Goal: Task Accomplishment & Management: Manage account settings

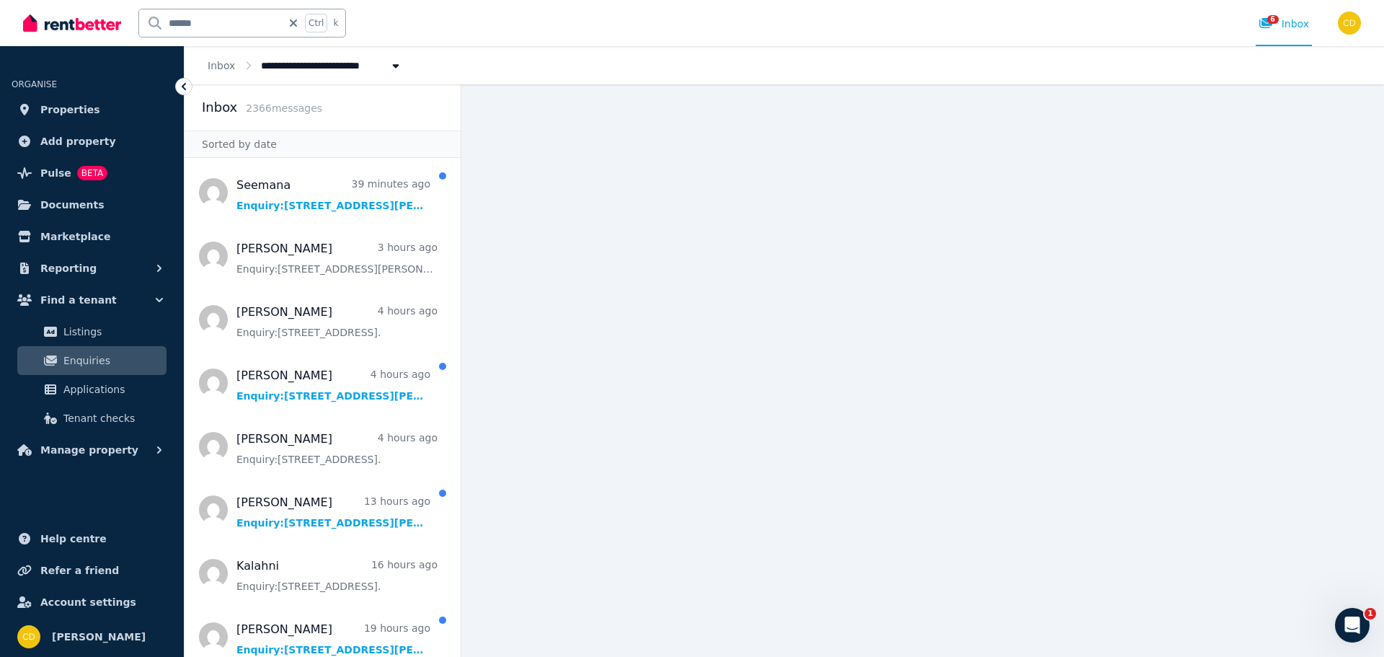
click at [209, 24] on input "******" at bounding box center [210, 22] width 143 height 27
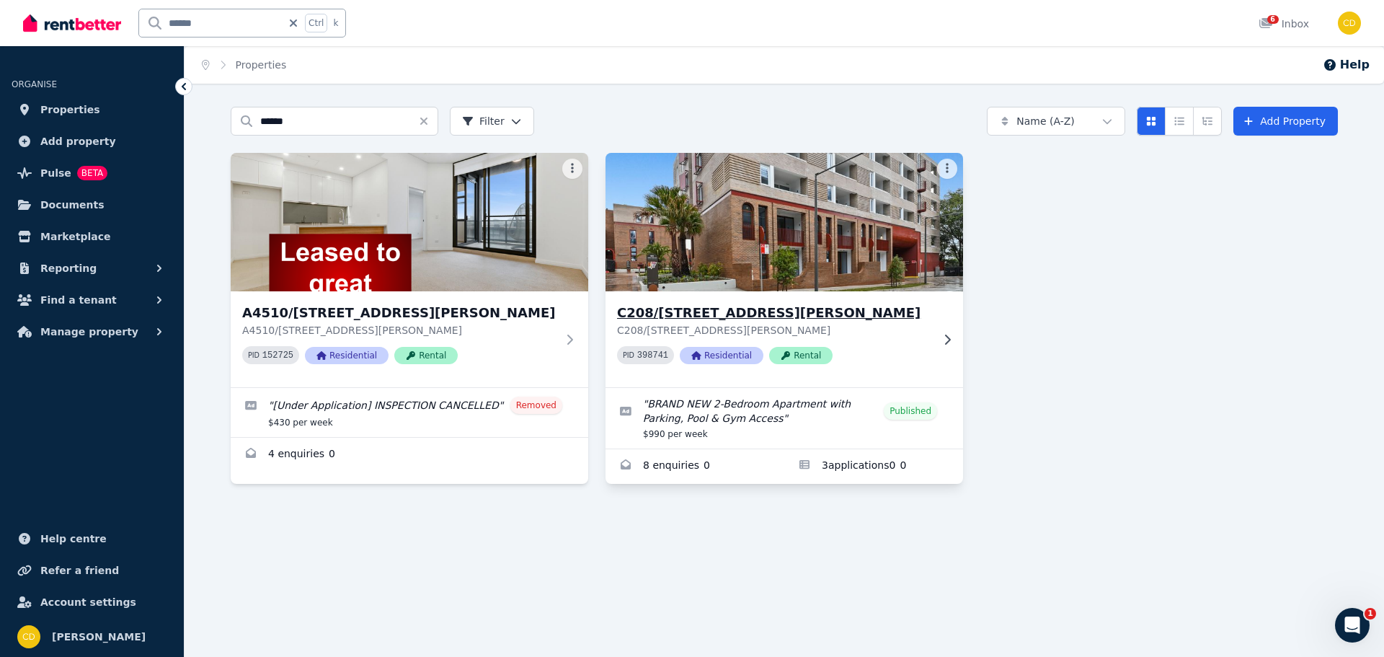
click at [731, 319] on h3 "C208/[STREET_ADDRESS][PERSON_NAME]" at bounding box center [774, 313] width 314 height 20
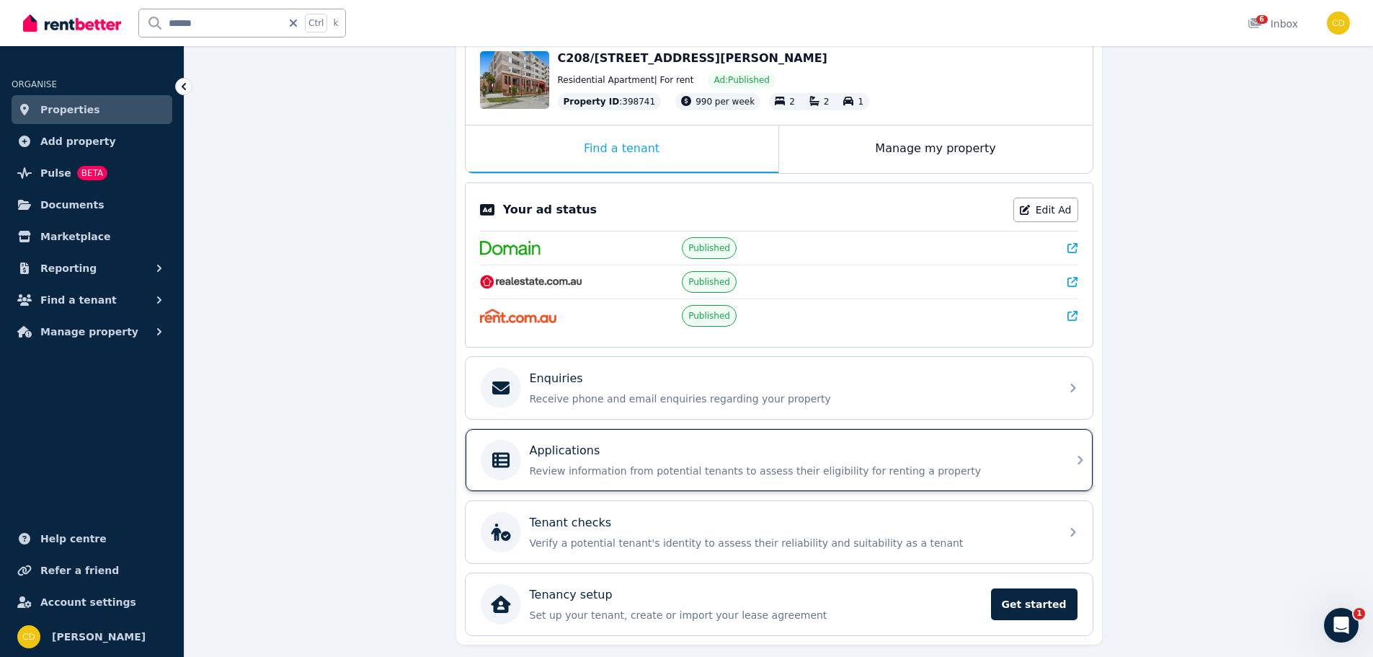
scroll to position [200, 0]
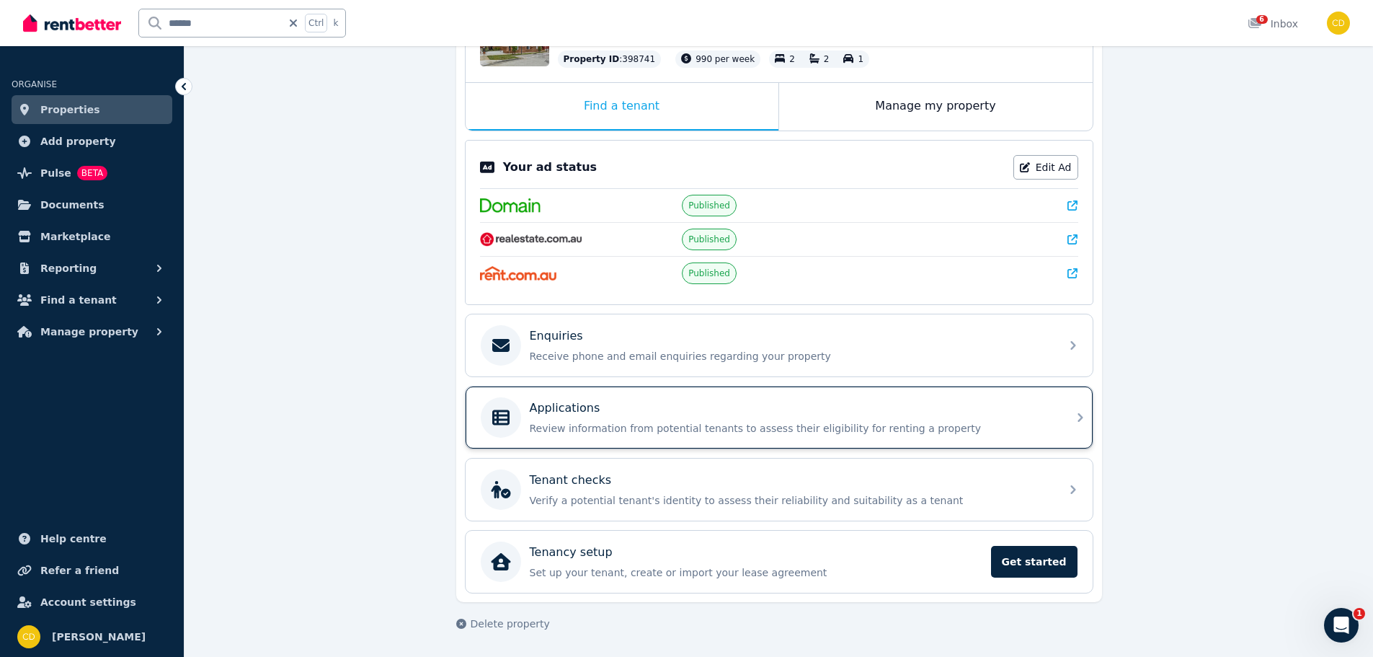
click at [794, 408] on div "Applications" at bounding box center [791, 407] width 522 height 17
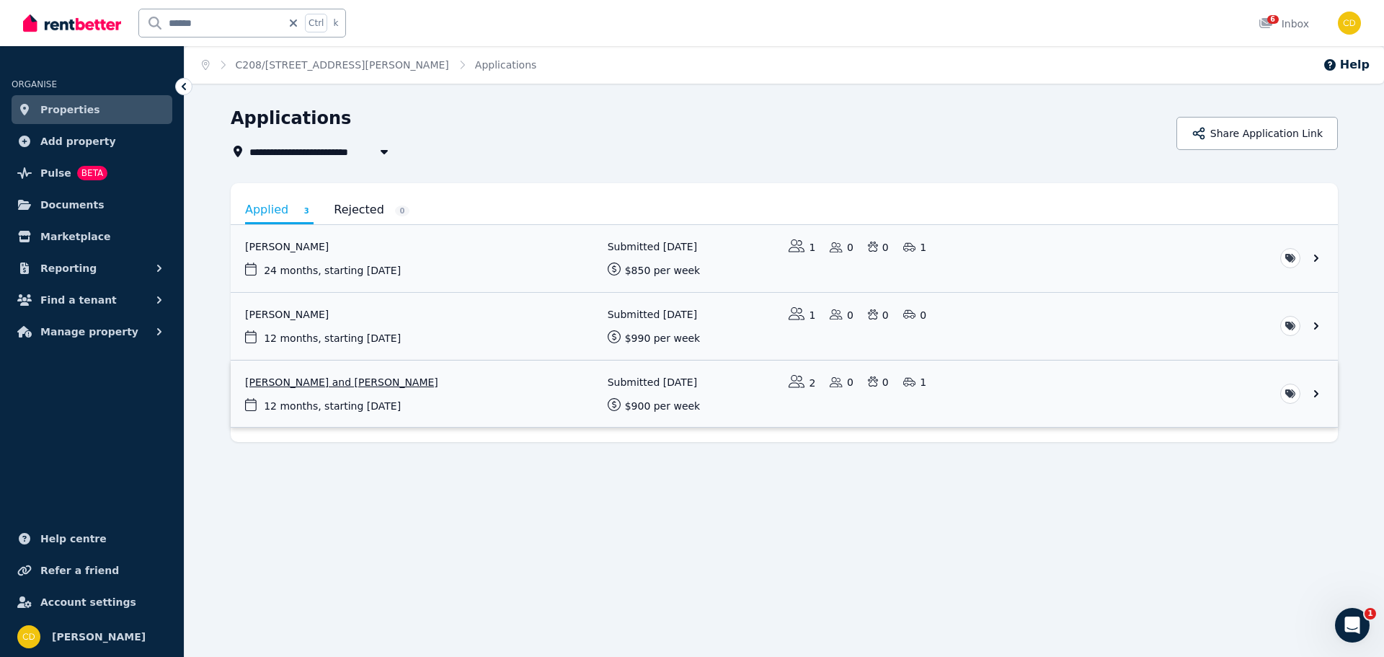
click at [566, 399] on link "View application: Michelle Daoud and Anthony Bek" at bounding box center [784, 393] width 1107 height 67
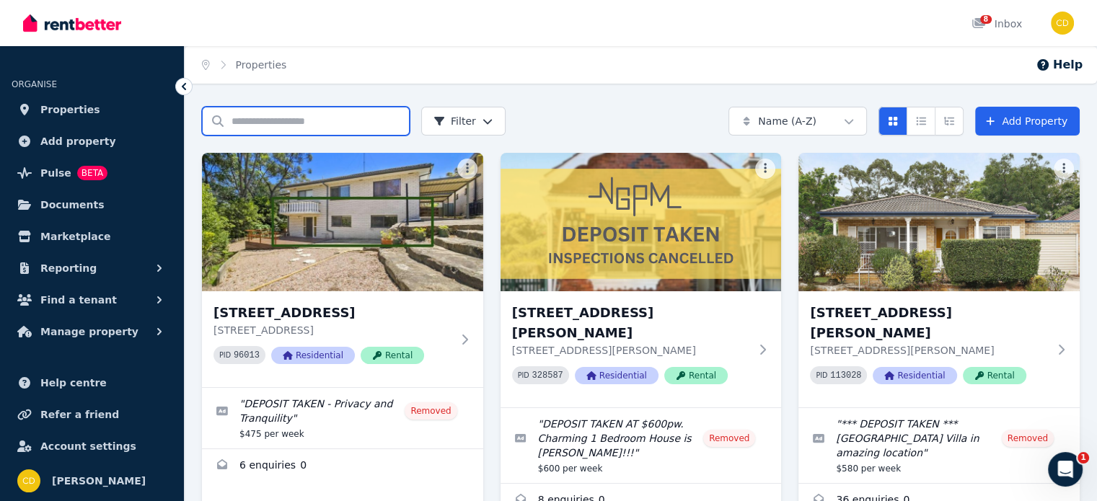
click at [270, 121] on input "Search properties" at bounding box center [306, 121] width 208 height 29
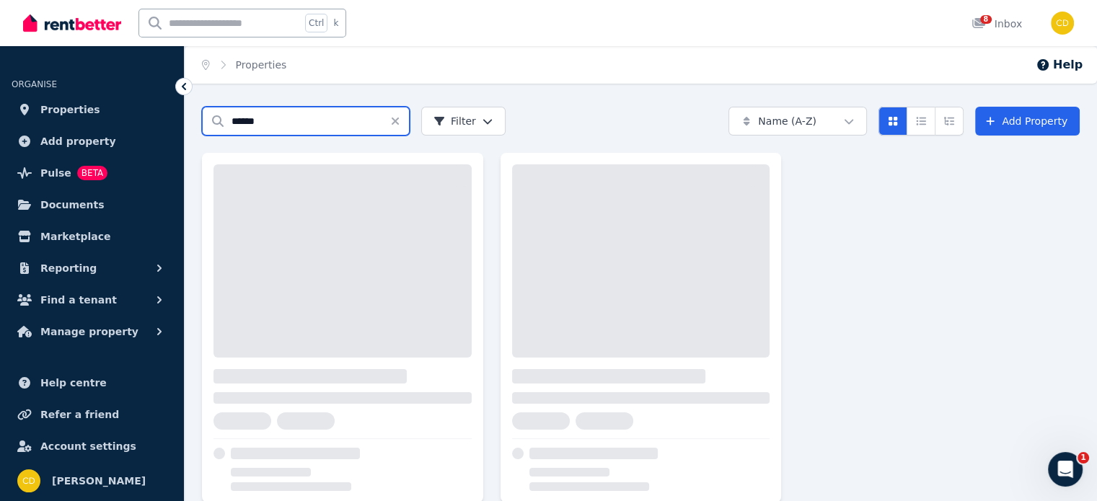
type input "******"
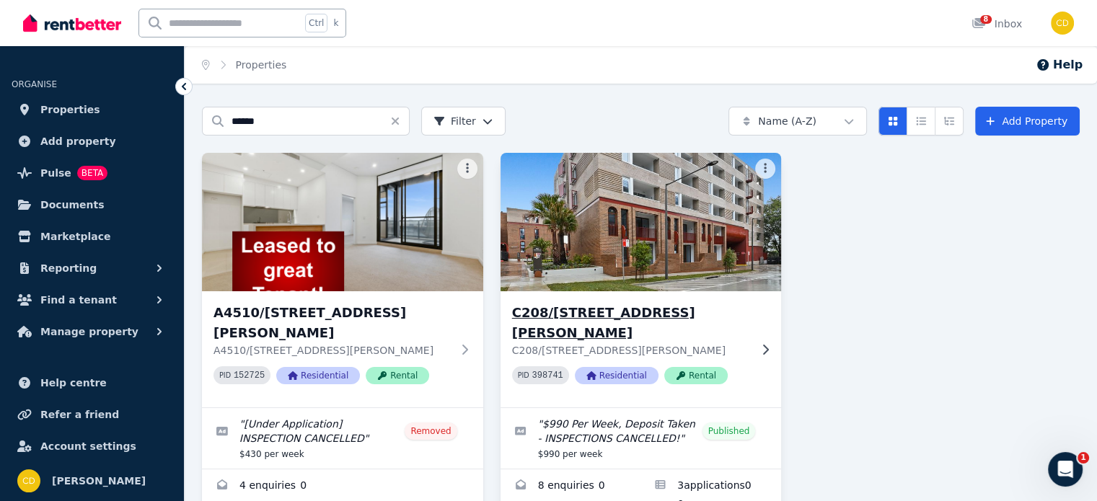
click at [629, 322] on h3 "C208/[STREET_ADDRESS][PERSON_NAME]" at bounding box center [631, 323] width 238 height 40
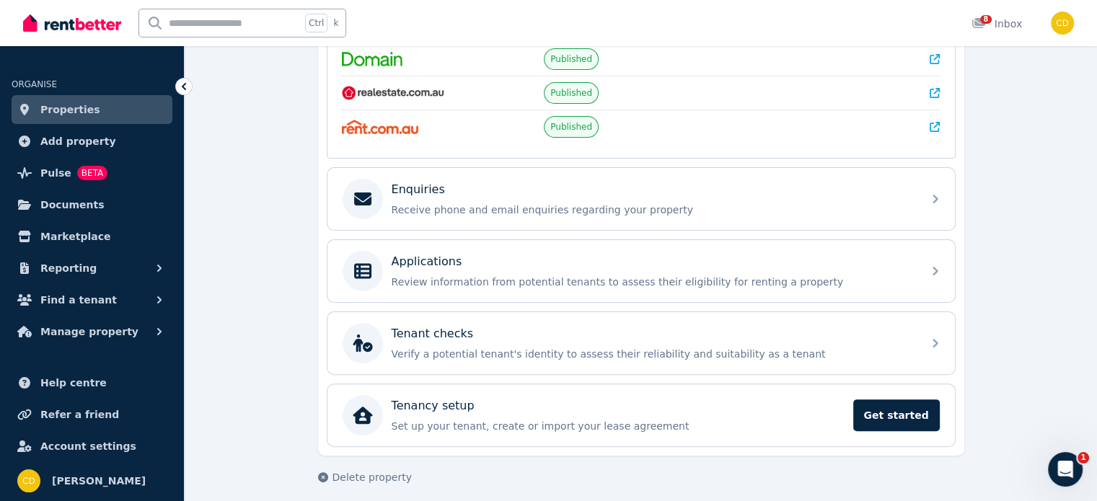
scroll to position [350, 0]
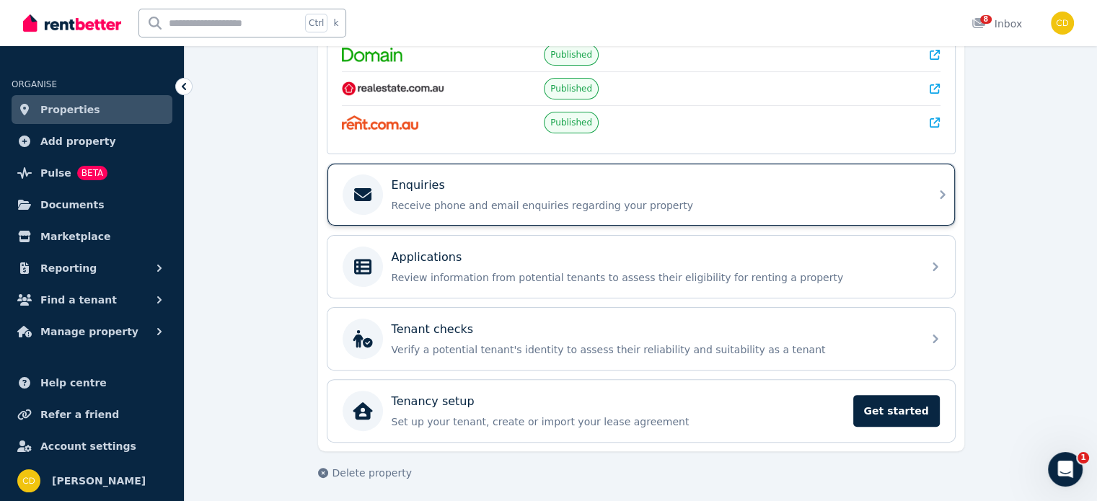
click at [617, 190] on div "Enquiries" at bounding box center [652, 185] width 522 height 17
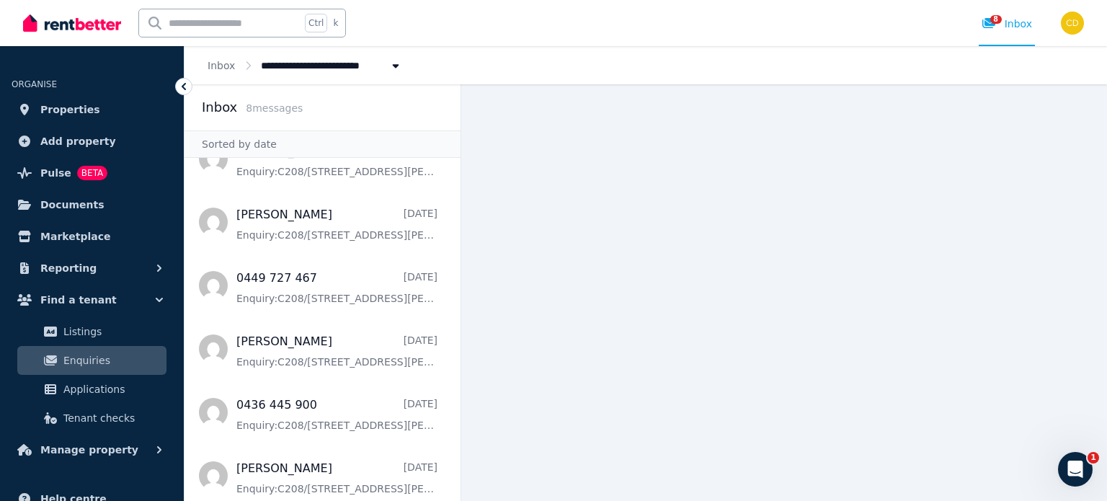
scroll to position [169, 0]
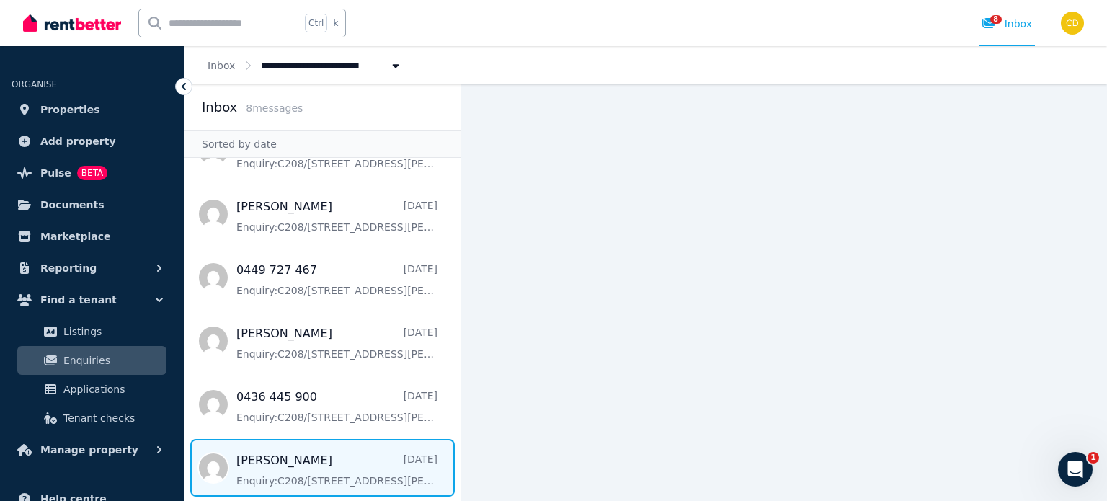
click at [311, 443] on span "Message list" at bounding box center [323, 468] width 276 height 58
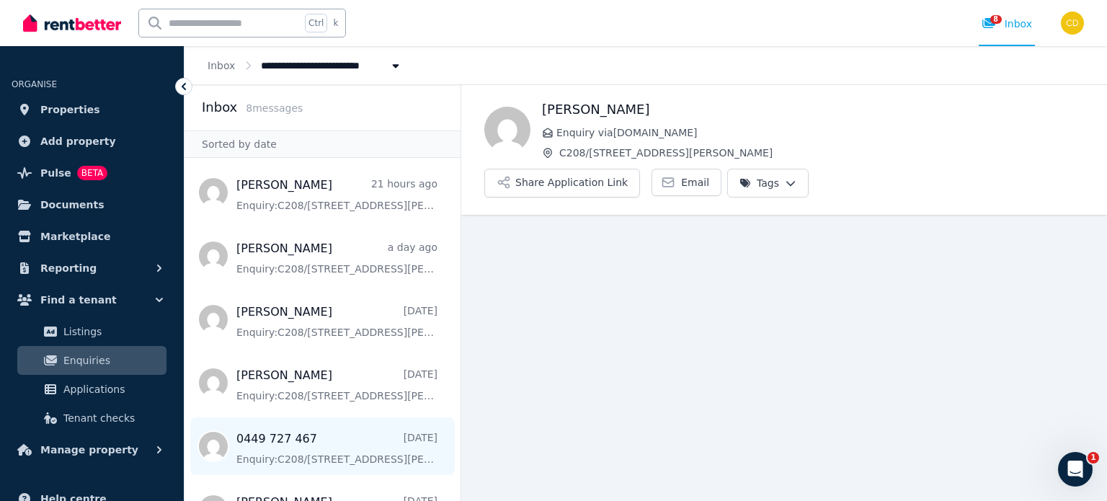
scroll to position [169, 0]
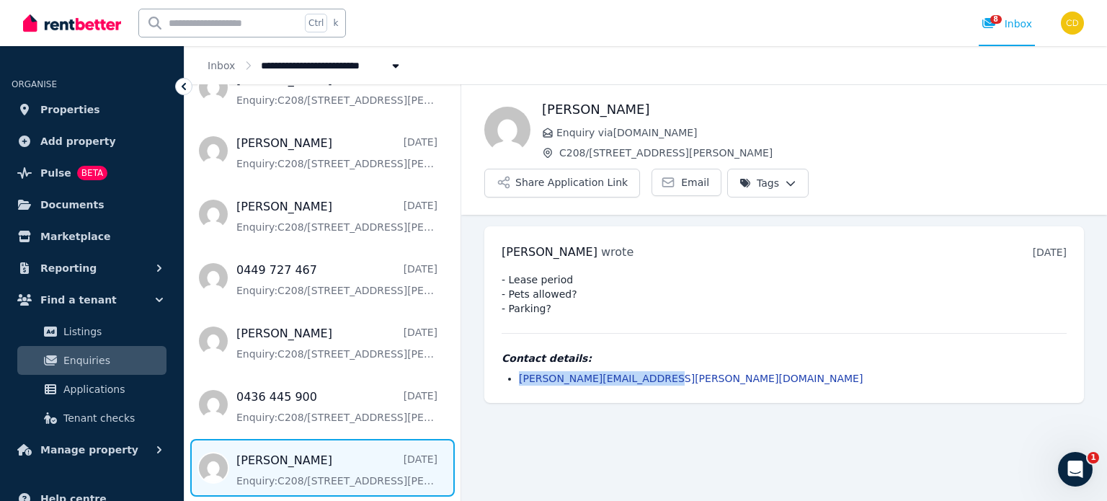
drag, startPoint x: 669, startPoint y: 342, endPoint x: 515, endPoint y: 356, distance: 154.2
click at [515, 356] on div "Jessica wrote 13 days ago 11:27 am on Sat, 23 Aug 2025 - Lease period - Pets al…" at bounding box center [784, 314] width 600 height 177
copy link "jessica.dimarco@icloud.com"
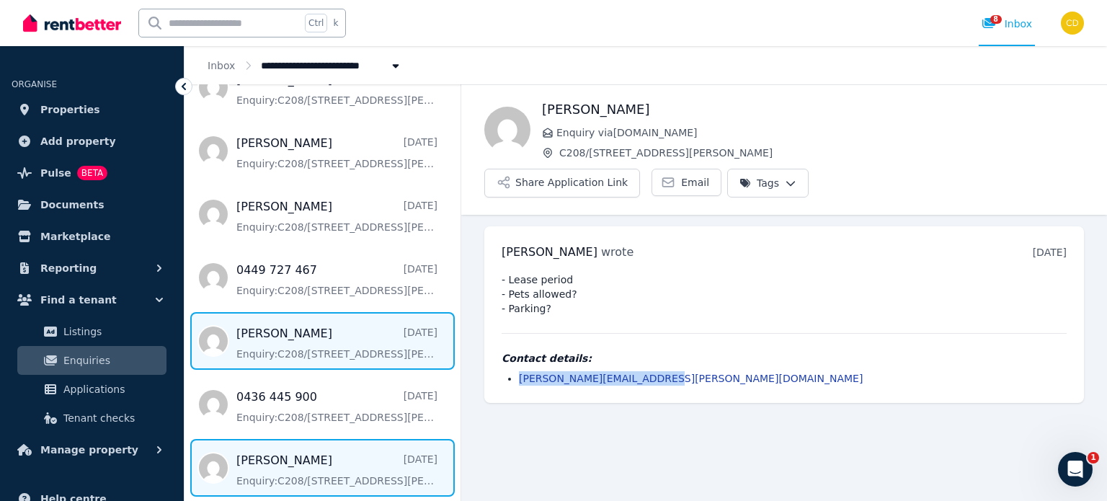
click at [329, 325] on span "Message list" at bounding box center [323, 341] width 276 height 58
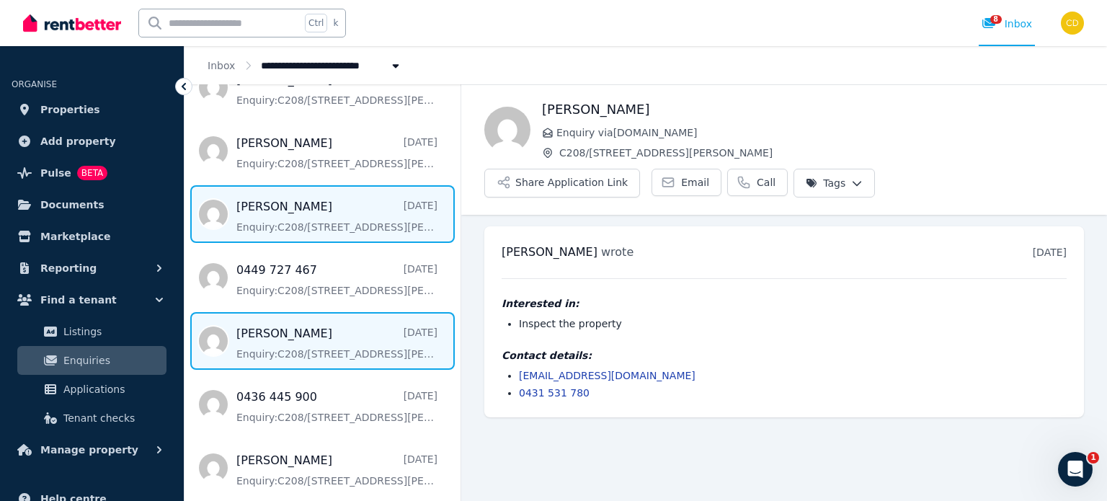
click at [324, 193] on span "Message list" at bounding box center [323, 214] width 276 height 58
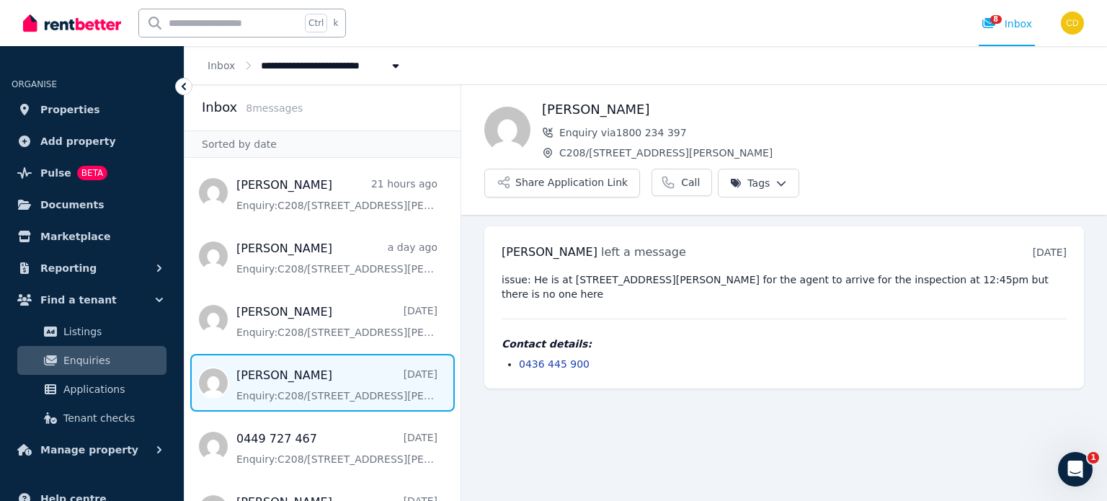
click at [588, 357] on li "0436 445 900" at bounding box center [793, 364] width 548 height 14
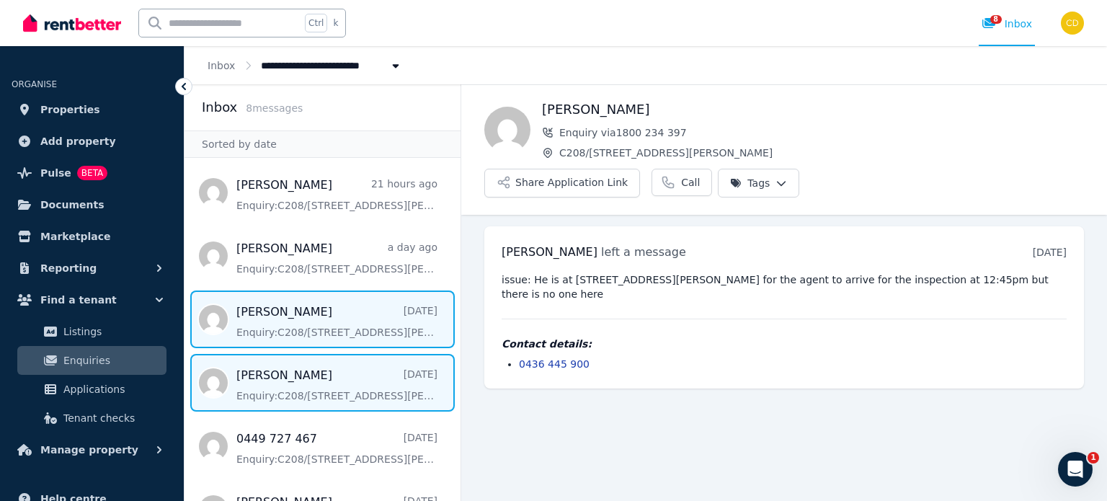
click at [299, 325] on span "Message list" at bounding box center [323, 320] width 276 height 58
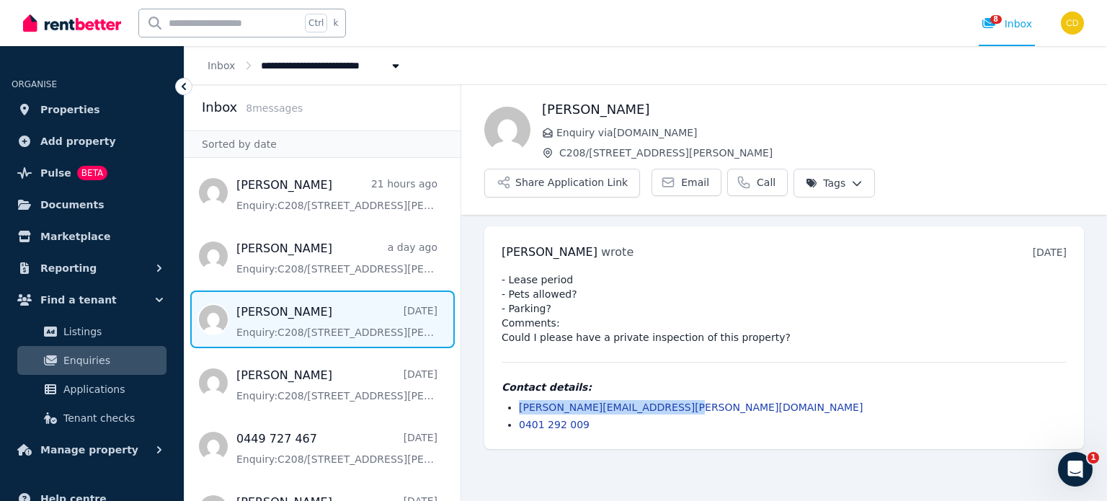
drag, startPoint x: 680, startPoint y: 364, endPoint x: 512, endPoint y: 363, distance: 168.0
click at [512, 400] on ul "stephen.todd@powerhouse.com.au 0401 292 009" at bounding box center [784, 416] width 565 height 32
copy link "stephen.todd@powerhouse.com.au"
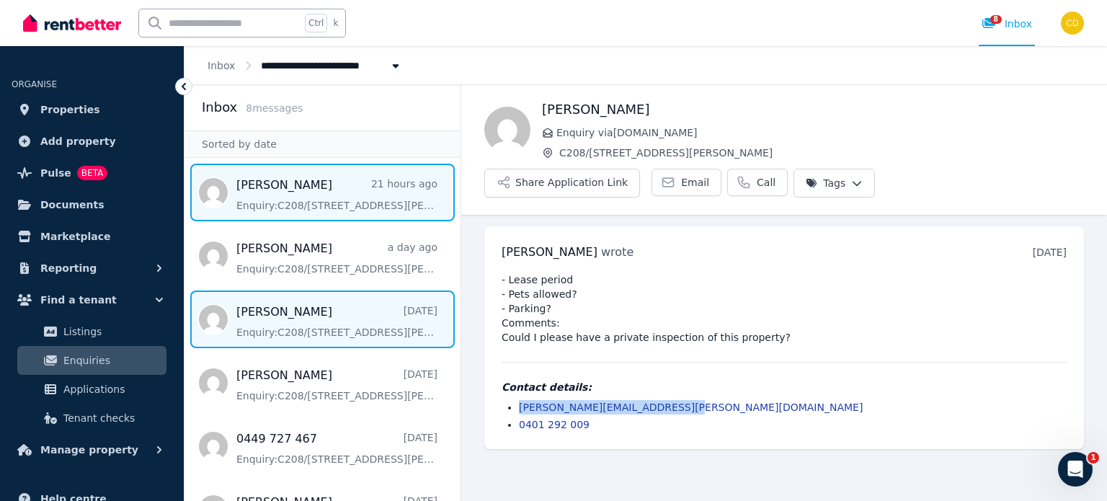
click at [323, 172] on span "Message list" at bounding box center [323, 193] width 276 height 58
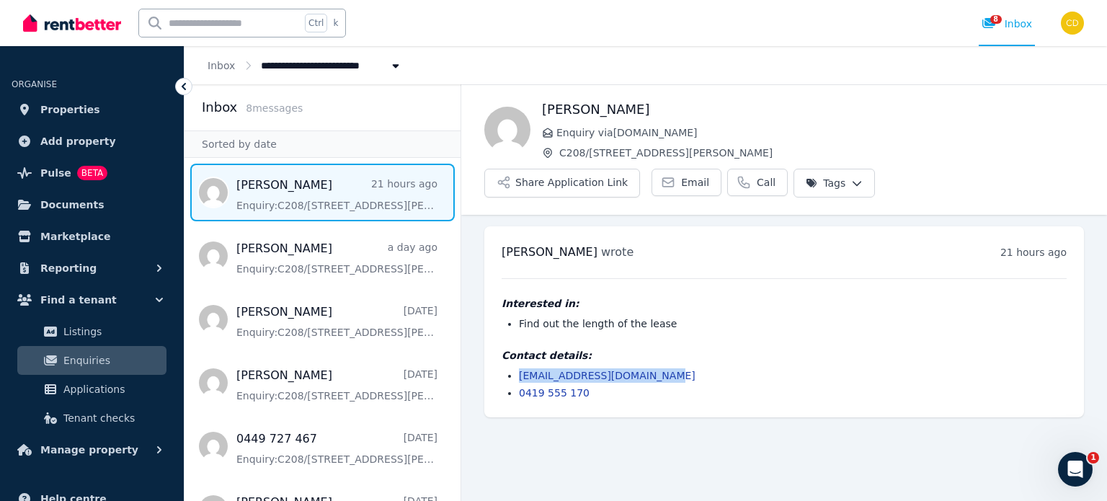
drag, startPoint x: 694, startPoint y: 327, endPoint x: 511, endPoint y: 341, distance: 183.0
click at [511, 348] on div "Contact details: info@platinumtiling.com.au 0419 555 170" at bounding box center [784, 374] width 565 height 52
copy link "info@platinumtiling.com.au"
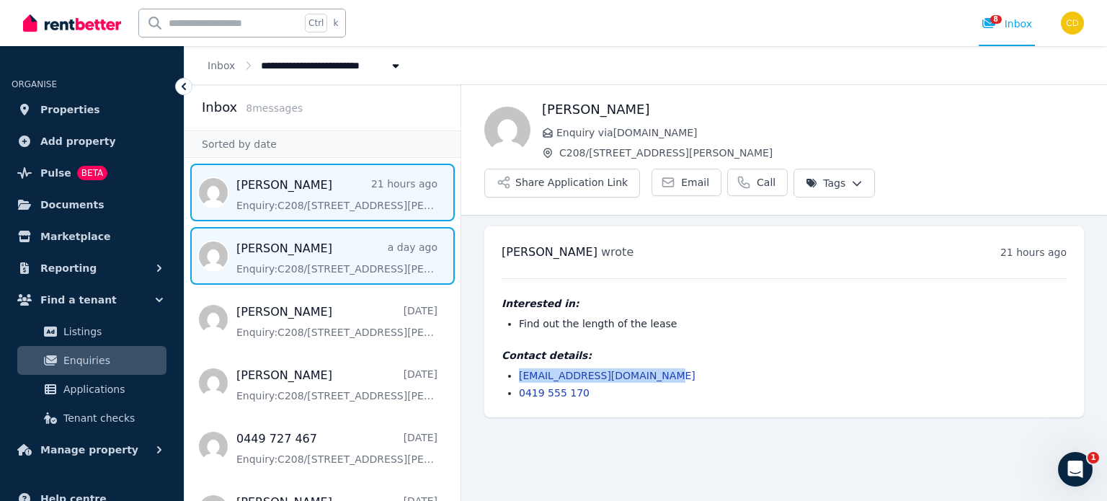
click at [320, 253] on span "Message list" at bounding box center [323, 256] width 276 height 58
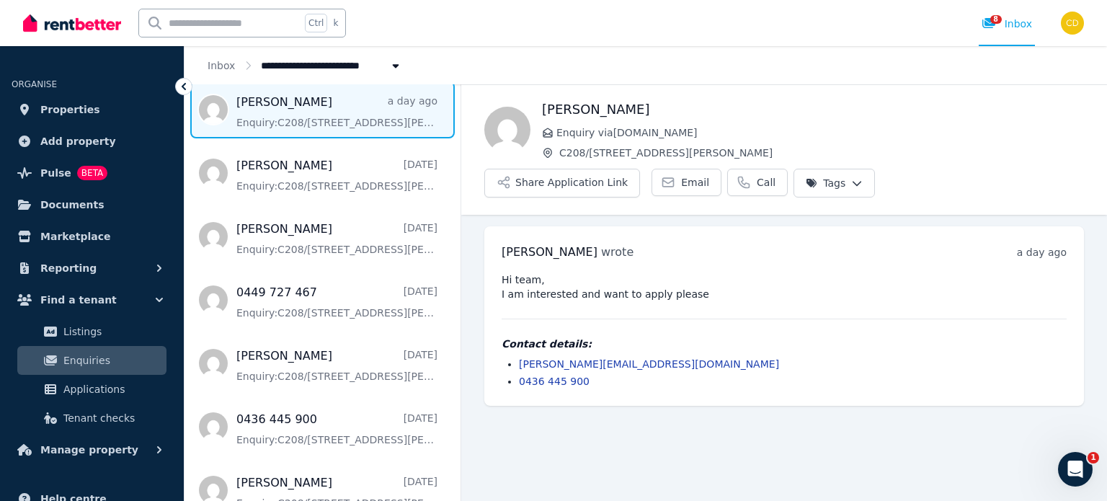
scroll to position [169, 0]
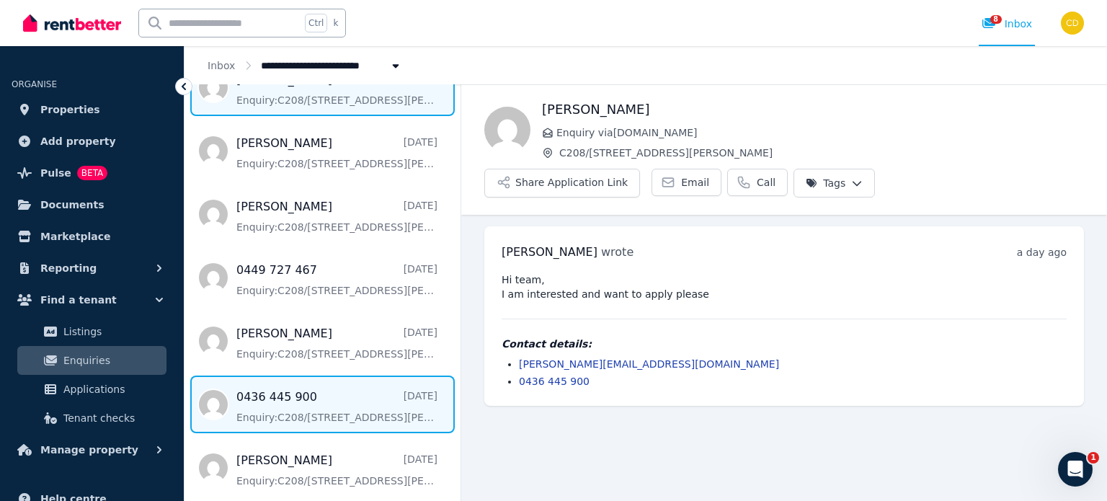
click at [284, 425] on span "Message list" at bounding box center [323, 405] width 276 height 58
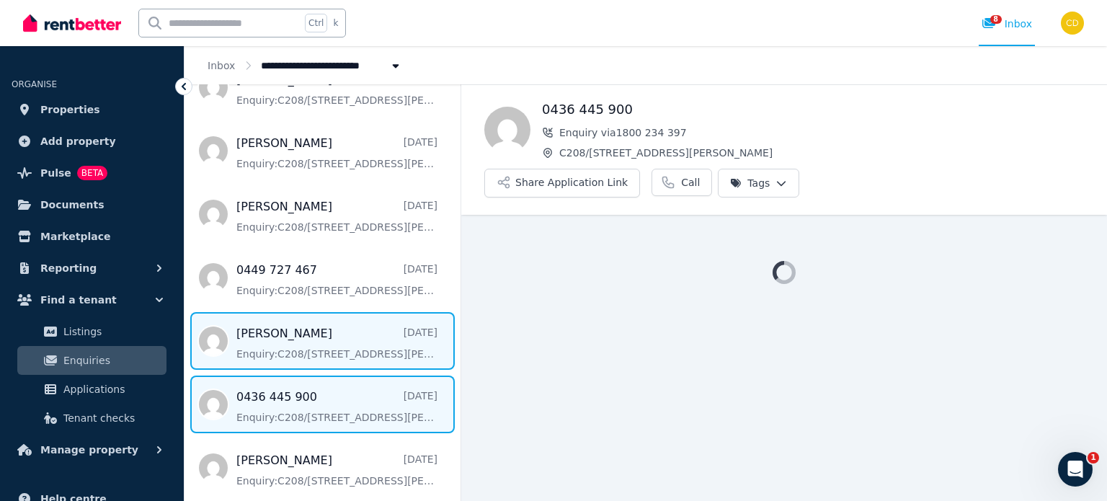
click at [288, 340] on span "Message list" at bounding box center [323, 341] width 276 height 58
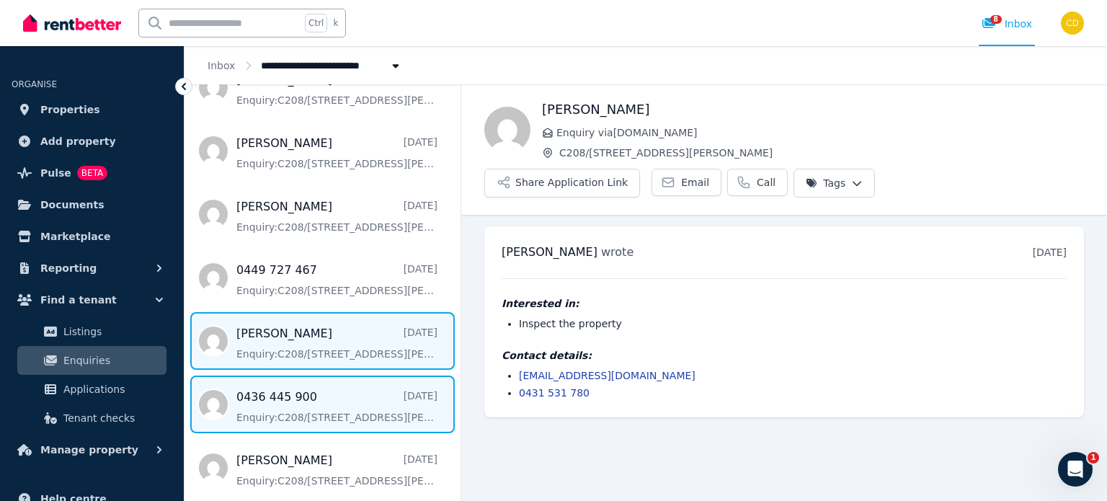
click at [293, 404] on span "Message list" at bounding box center [323, 405] width 276 height 58
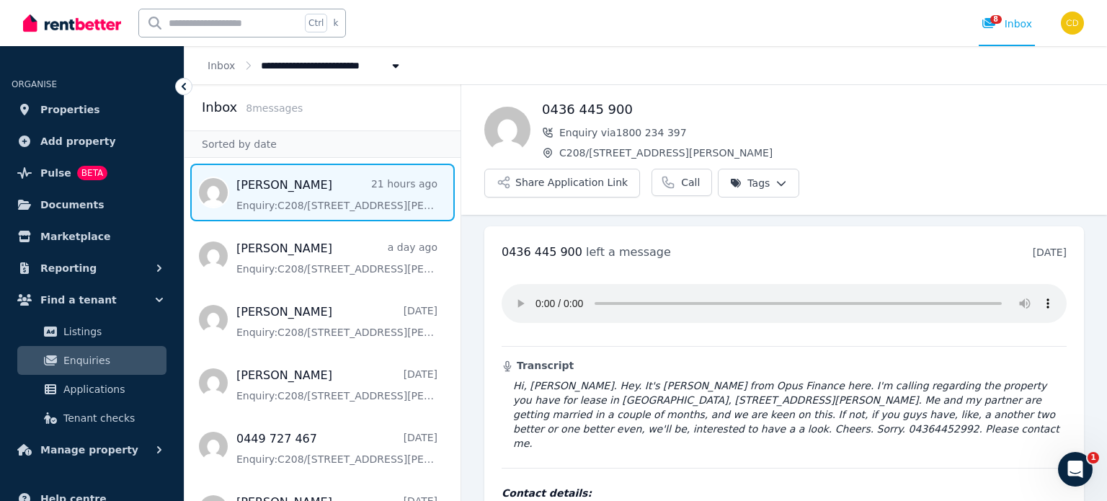
click at [329, 195] on span "Message list" at bounding box center [323, 193] width 276 height 58
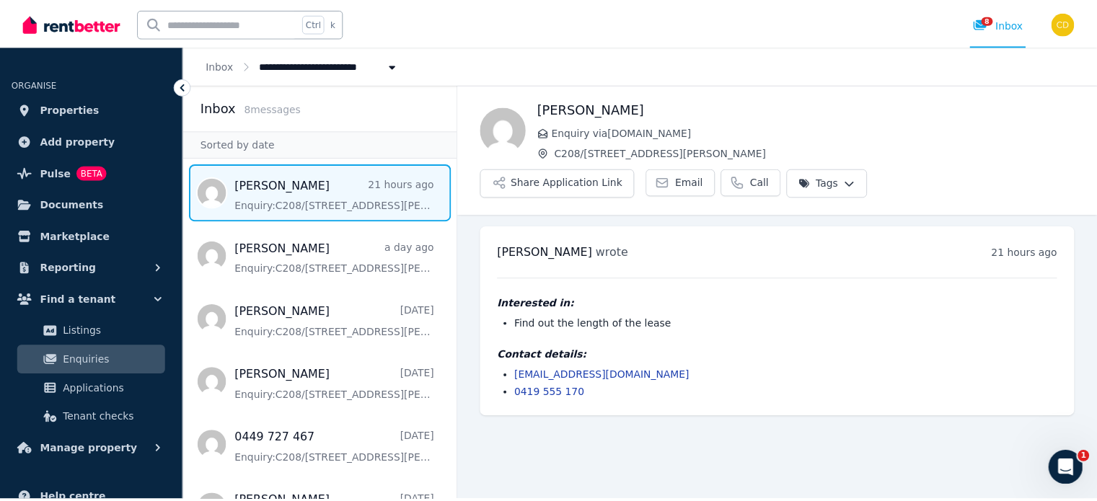
scroll to position [169, 0]
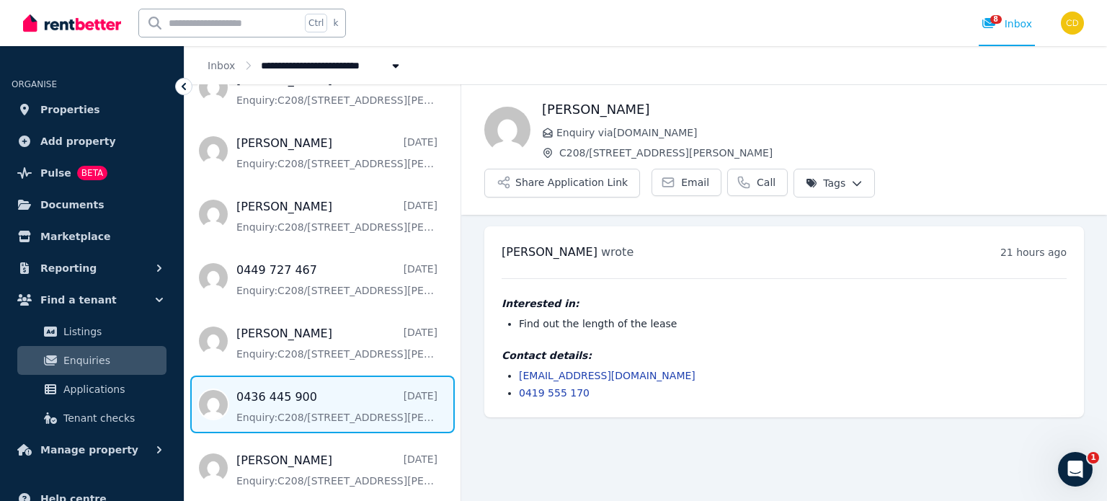
click at [329, 389] on span "Message list" at bounding box center [323, 405] width 276 height 58
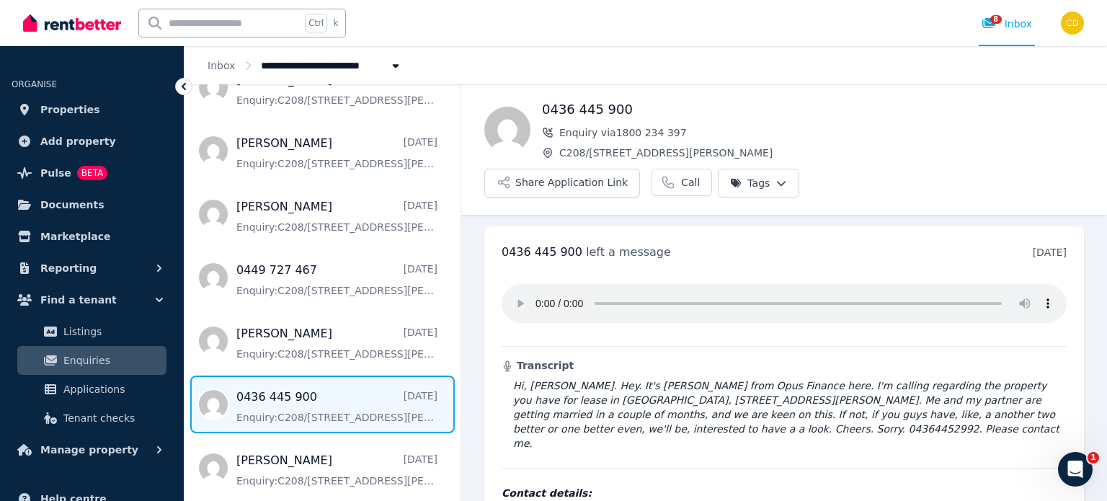
click at [193, 19] on input "text" at bounding box center [219, 22] width 161 height 27
type input "**********"
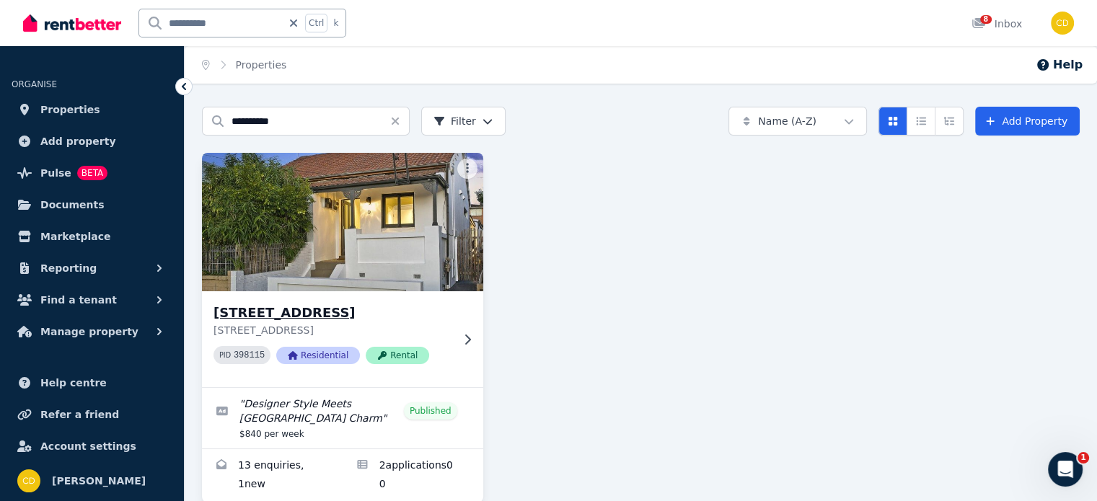
click at [389, 276] on img at bounding box center [342, 222] width 295 height 146
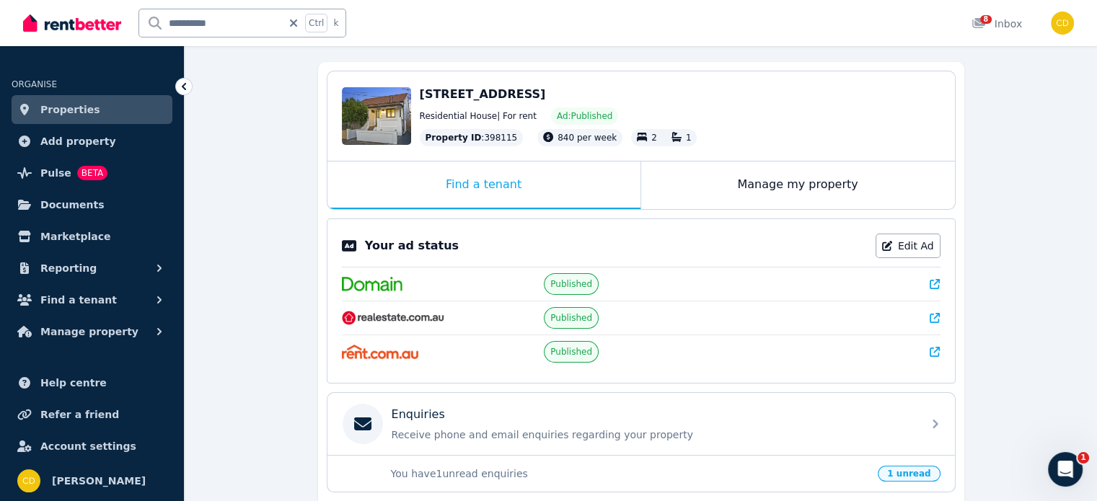
scroll to position [360, 0]
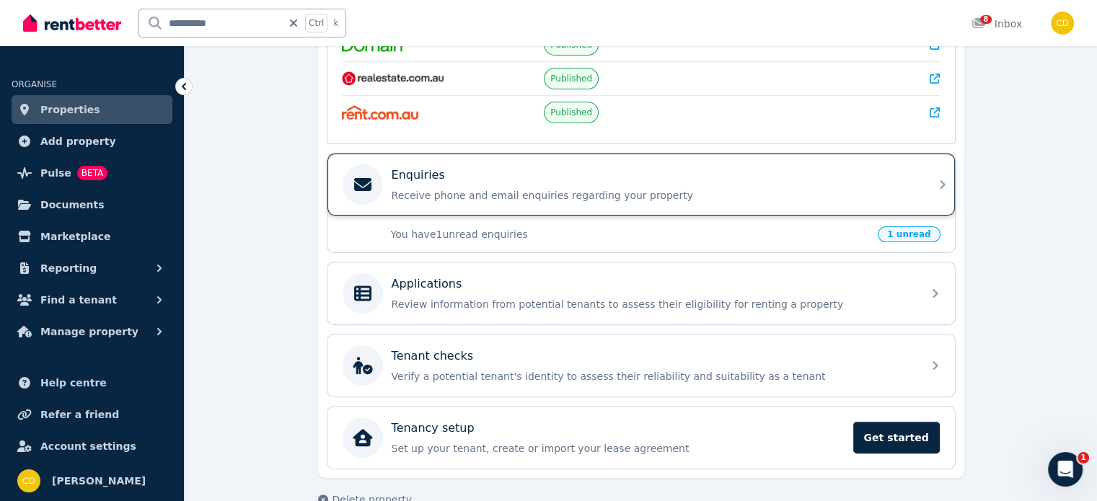
click at [738, 180] on div "Enquiries" at bounding box center [652, 175] width 522 height 17
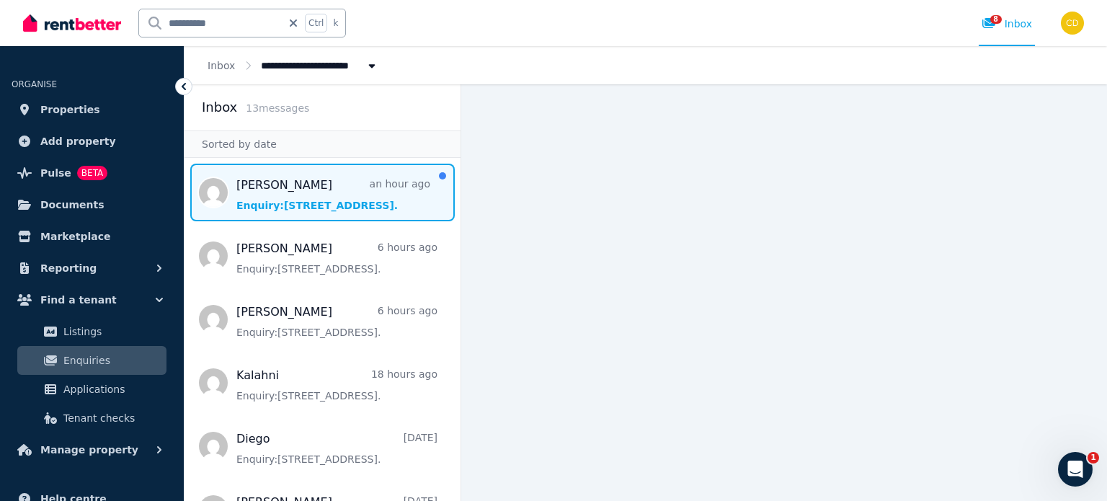
click at [332, 184] on span "Message list" at bounding box center [323, 193] width 276 height 58
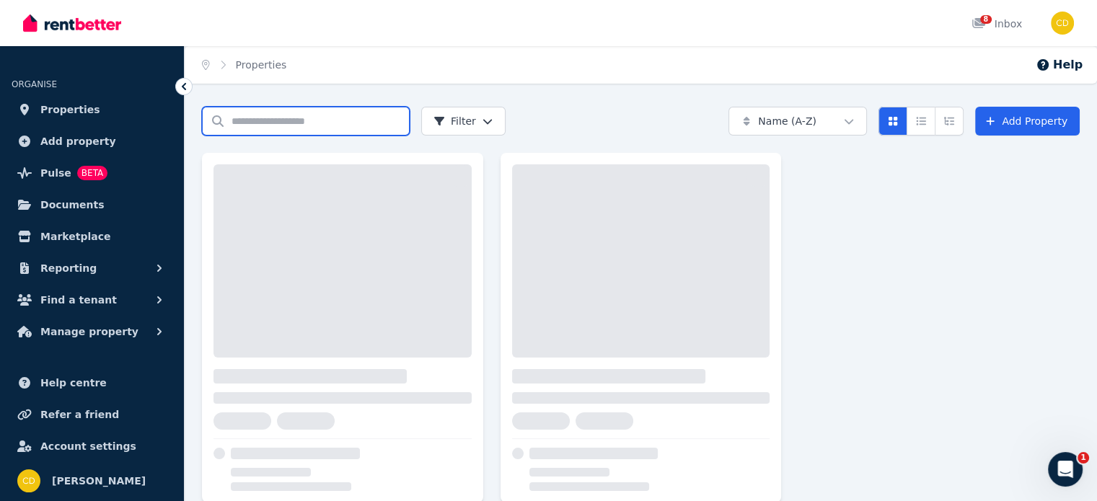
click at [271, 125] on input "Search properties" at bounding box center [306, 121] width 208 height 29
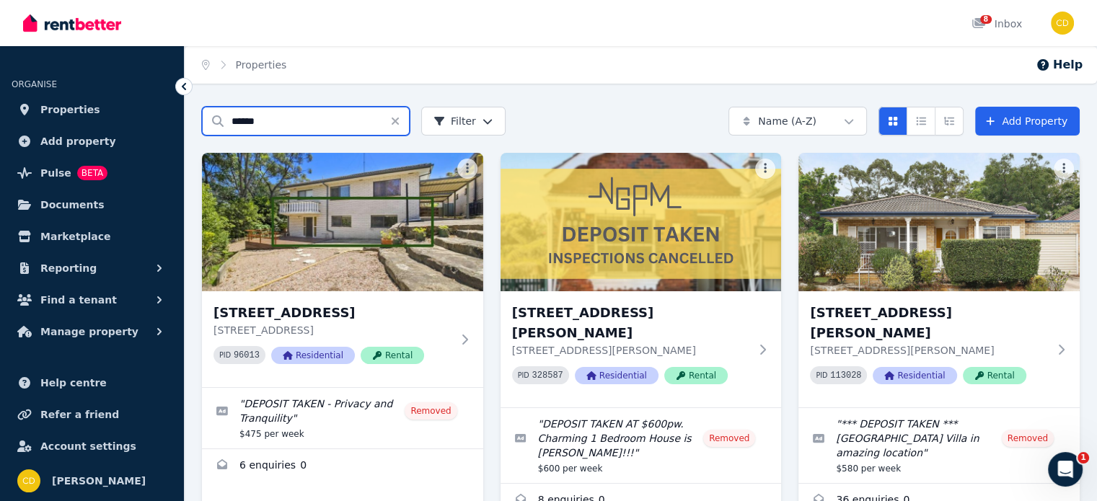
type input "******"
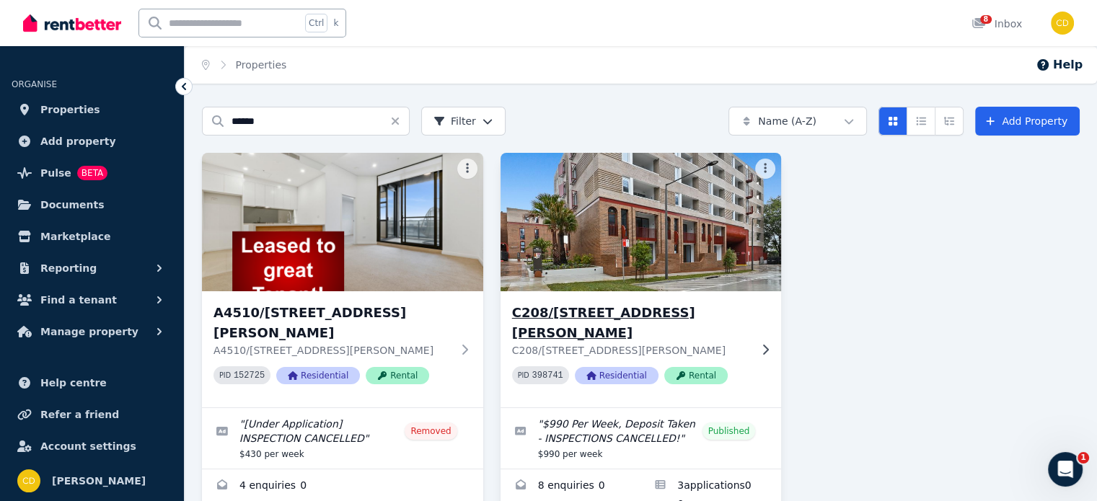
click at [613, 319] on h3 "C208/[STREET_ADDRESS][PERSON_NAME]" at bounding box center [631, 323] width 238 height 40
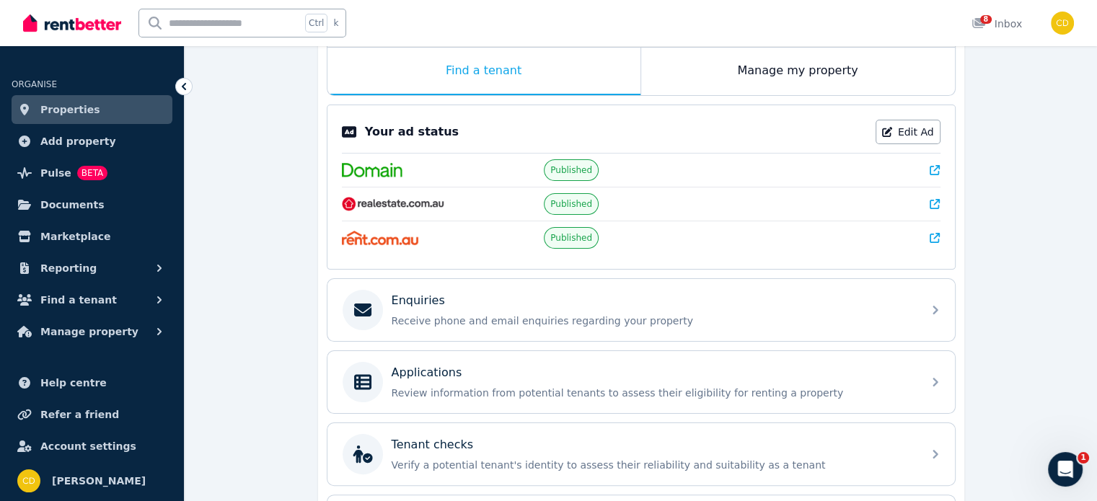
scroll to position [291, 0]
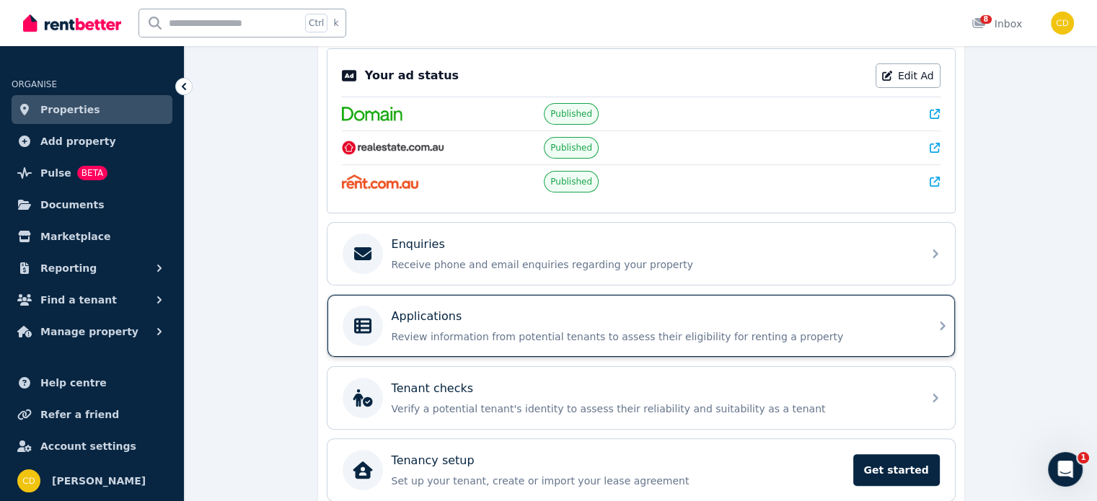
click at [601, 329] on p "Review information from potential tenants to assess their eligibility for renti…" at bounding box center [652, 336] width 522 height 14
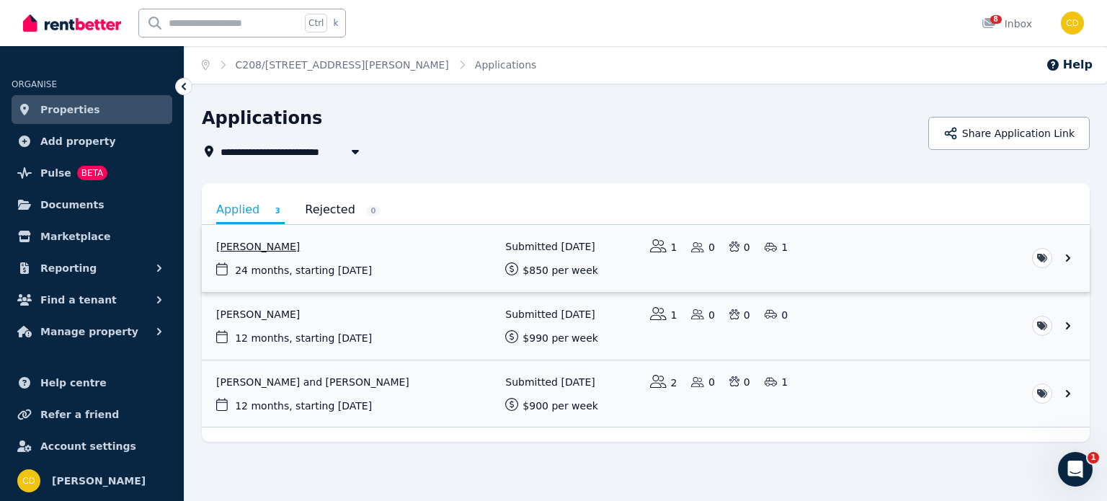
click at [334, 249] on link "View application: Yehia Hamed" at bounding box center [646, 258] width 888 height 67
